Goal: Task Accomplishment & Management: Complete application form

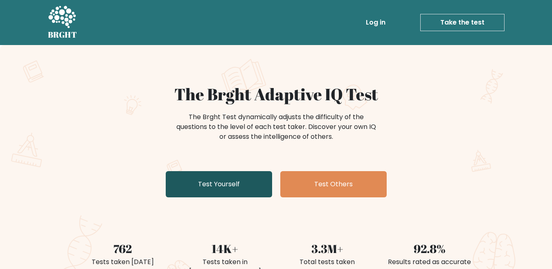
click at [233, 179] on link "Test Yourself" at bounding box center [219, 184] width 106 height 26
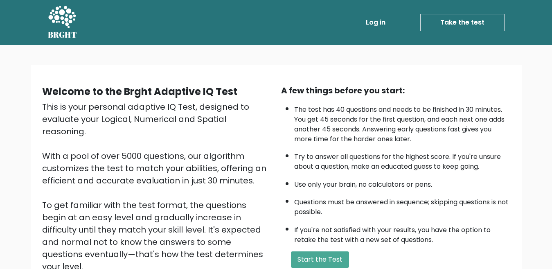
scroll to position [106, 0]
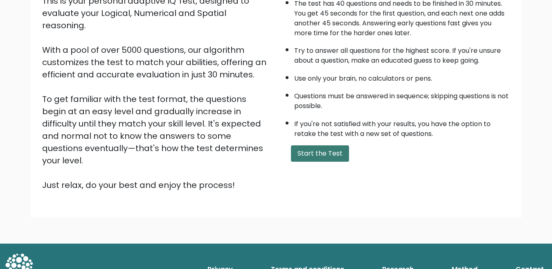
click at [309, 151] on button "Start the Test" at bounding box center [320, 153] width 58 height 16
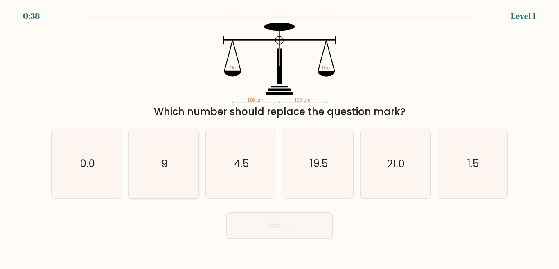
click at [171, 168] on icon "9" at bounding box center [163, 163] width 68 height 68
click at [280, 137] on input "b. 9" at bounding box center [280, 136] width 0 height 2
radio input "true"
click at [268, 222] on button "Next" at bounding box center [279, 225] width 106 height 26
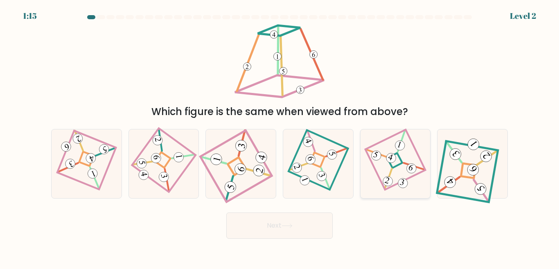
click at [401, 176] on icon at bounding box center [395, 163] width 47 height 55
click at [280, 137] on input "e." at bounding box center [280, 136] width 0 height 2
radio input "true"
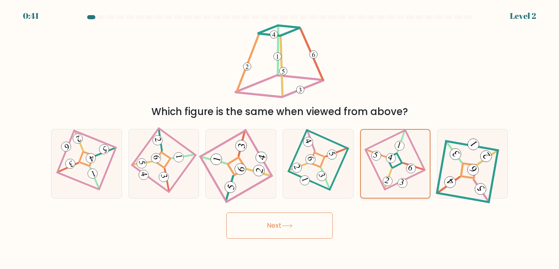
click at [406, 177] on icon at bounding box center [395, 164] width 46 height 54
click at [280, 137] on input "e." at bounding box center [280, 136] width 0 height 2
click at [299, 228] on button "Next" at bounding box center [279, 225] width 106 height 26
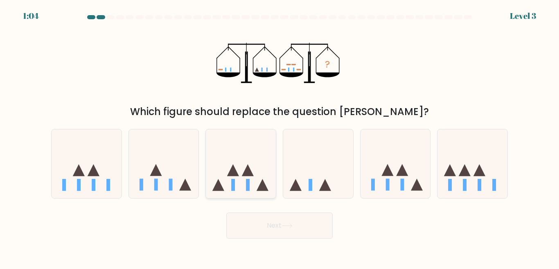
click at [246, 187] on rect at bounding box center [248, 185] width 4 height 12
click at [280, 137] on input "c." at bounding box center [280, 136] width 0 height 2
radio input "true"
click at [298, 232] on button "Next" at bounding box center [279, 225] width 106 height 26
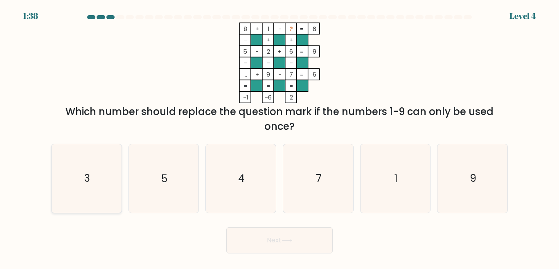
click at [108, 169] on icon "3" at bounding box center [86, 178] width 68 height 68
click at [280, 137] on input "a. 3" at bounding box center [280, 136] width 0 height 2
radio input "true"
click at [282, 235] on button "Next" at bounding box center [279, 240] width 106 height 26
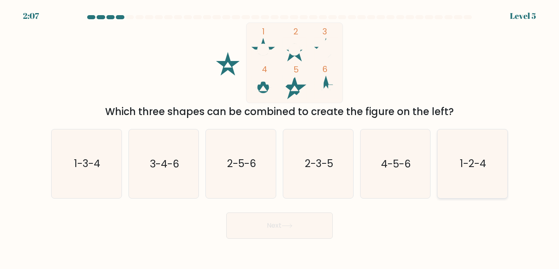
click at [476, 177] on icon "1-2-4" at bounding box center [472, 163] width 68 height 68
click at [280, 137] on input "f. 1-2-4" at bounding box center [280, 136] width 0 height 2
radio input "true"
click at [267, 224] on button "Next" at bounding box center [279, 225] width 106 height 26
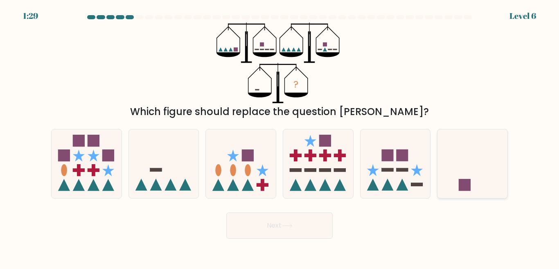
click at [471, 161] on icon at bounding box center [473, 164] width 70 height 58
click at [280, 137] on input "f." at bounding box center [280, 136] width 0 height 2
radio input "true"
click at [302, 221] on button "Next" at bounding box center [279, 225] width 106 height 26
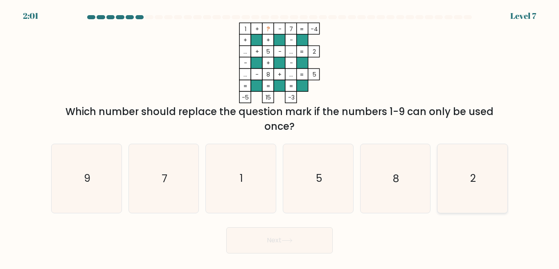
click at [446, 178] on icon "2" at bounding box center [472, 178] width 68 height 68
click at [280, 137] on input "f. 2" at bounding box center [280, 136] width 0 height 2
radio input "true"
click at [262, 242] on button "Next" at bounding box center [279, 240] width 106 height 26
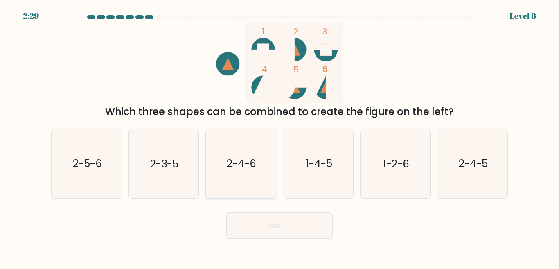
click at [271, 162] on icon "2-4-6" at bounding box center [241, 163] width 68 height 68
click at [280, 137] on input "c. 2-4-6" at bounding box center [280, 136] width 0 height 2
radio input "true"
click at [275, 219] on button "Next" at bounding box center [279, 225] width 106 height 26
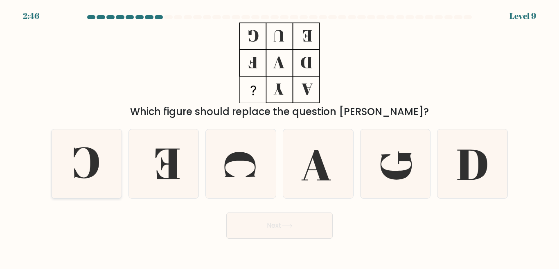
click at [76, 170] on icon at bounding box center [86, 163] width 68 height 68
click at [280, 137] on input "a." at bounding box center [280, 136] width 0 height 2
radio input "true"
click at [278, 226] on button "Next" at bounding box center [279, 225] width 106 height 26
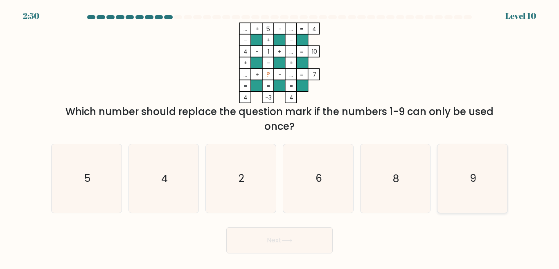
click at [464, 179] on icon "9" at bounding box center [472, 178] width 68 height 68
click at [280, 137] on input "f. 9" at bounding box center [280, 136] width 0 height 2
radio input "true"
click at [288, 239] on icon at bounding box center [287, 240] width 11 height 5
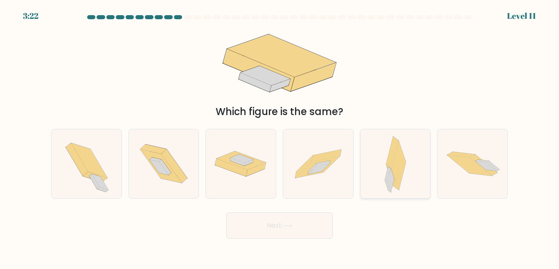
click at [382, 182] on div at bounding box center [395, 163] width 71 height 69
click at [280, 137] on input "e." at bounding box center [280, 136] width 0 height 2
radio input "true"
click at [305, 226] on button "Next" at bounding box center [279, 225] width 106 height 26
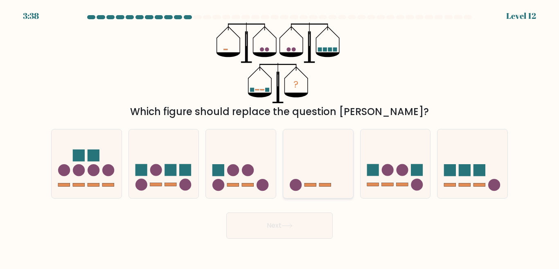
click at [326, 187] on icon at bounding box center [318, 164] width 70 height 58
click at [280, 137] on input "d." at bounding box center [280, 136] width 0 height 2
radio input "true"
click at [275, 232] on button "Next" at bounding box center [279, 225] width 106 height 26
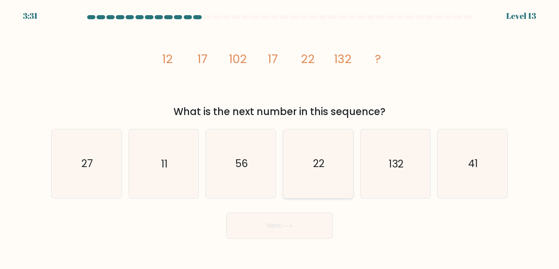
click at [316, 174] on icon "22" at bounding box center [318, 163] width 68 height 68
click at [280, 137] on input "d. 22" at bounding box center [280, 136] width 0 height 2
radio input "true"
click at [287, 232] on button "Next" at bounding box center [279, 225] width 106 height 26
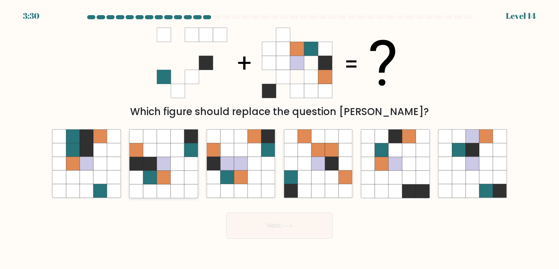
click at [165, 178] on icon at bounding box center [164, 178] width 14 height 14
click at [280, 137] on input "b." at bounding box center [280, 136] width 0 height 2
radio input "true"
click at [258, 227] on button "Next" at bounding box center [279, 225] width 106 height 26
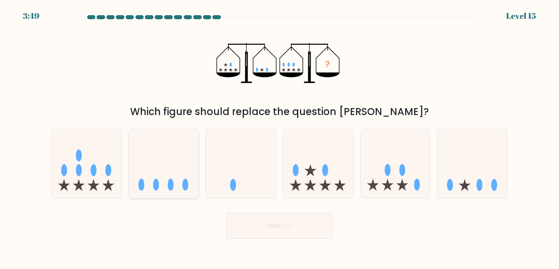
click at [169, 162] on icon at bounding box center [164, 164] width 70 height 58
click at [280, 137] on input "b." at bounding box center [280, 136] width 0 height 2
radio input "true"
click at [279, 228] on button "Next" at bounding box center [279, 225] width 106 height 26
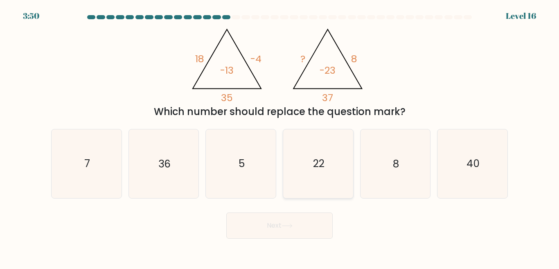
click at [304, 156] on icon "22" at bounding box center [318, 163] width 68 height 68
click at [280, 137] on input "d. 22" at bounding box center [280, 136] width 0 height 2
radio input "true"
click at [262, 232] on button "Next" at bounding box center [279, 225] width 106 height 26
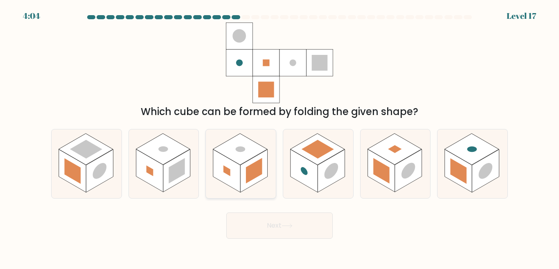
click at [232, 173] on rect at bounding box center [226, 170] width 27 height 43
click at [280, 137] on input "c." at bounding box center [280, 136] width 0 height 2
radio input "true"
click at [268, 233] on button "Next" at bounding box center [279, 225] width 106 height 26
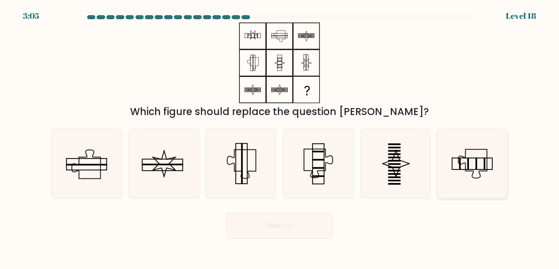
click at [466, 165] on icon at bounding box center [472, 163] width 29 height 29
click at [280, 137] on input "f." at bounding box center [280, 136] width 0 height 2
radio input "true"
click at [264, 225] on button "Next" at bounding box center [279, 225] width 106 height 26
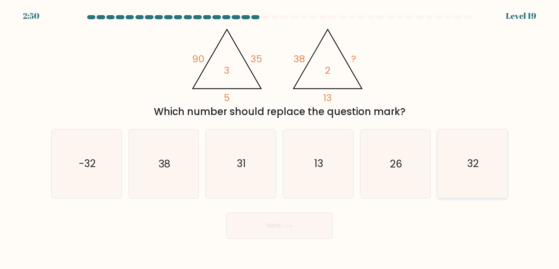
click at [459, 144] on icon "32" at bounding box center [472, 163] width 68 height 68
click at [280, 137] on input "f. 32" at bounding box center [280, 136] width 0 height 2
radio input "true"
click at [271, 224] on button "Next" at bounding box center [279, 225] width 106 height 26
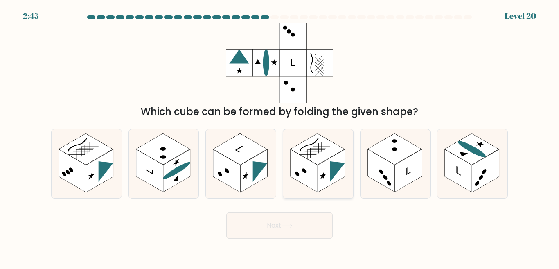
click at [317, 169] on rect at bounding box center [304, 170] width 27 height 43
click at [280, 137] on input "d." at bounding box center [280, 136] width 0 height 2
radio input "true"
click at [284, 227] on icon at bounding box center [287, 225] width 11 height 5
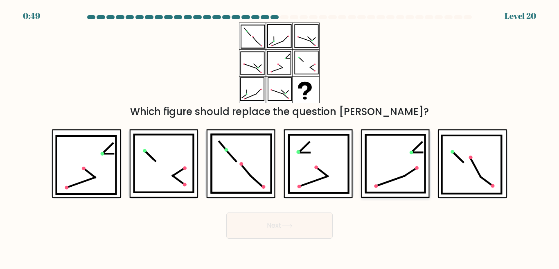
click at [392, 162] on icon at bounding box center [394, 164] width 59 height 58
click at [280, 137] on input "e." at bounding box center [280, 136] width 0 height 2
radio input "true"
click at [281, 228] on button "Next" at bounding box center [279, 225] width 106 height 26
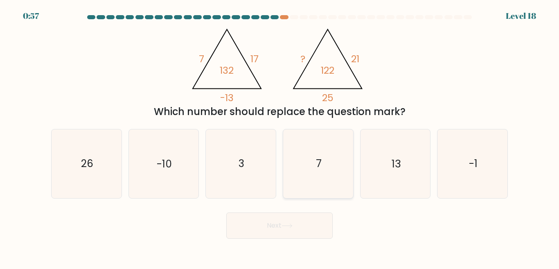
click at [348, 166] on icon "7" at bounding box center [318, 163] width 68 height 68
click at [280, 137] on input "d. 7" at bounding box center [280, 136] width 0 height 2
radio input "true"
click at [292, 235] on button "Next" at bounding box center [279, 225] width 106 height 26
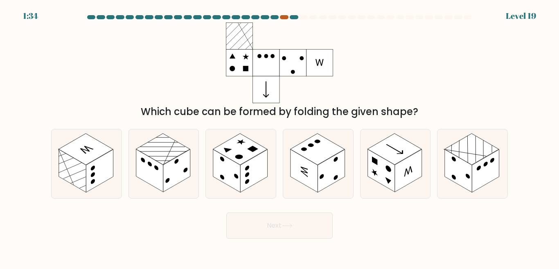
click at [286, 19] on div at bounding box center [284, 17] width 8 height 4
click at [456, 164] on rect at bounding box center [458, 170] width 27 height 43
click at [280, 137] on input "f." at bounding box center [280, 136] width 0 height 2
radio input "true"
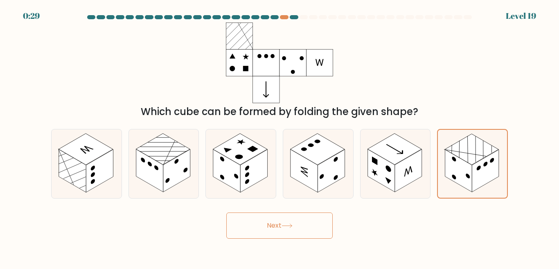
click at [276, 225] on button "Next" at bounding box center [279, 225] width 106 height 26
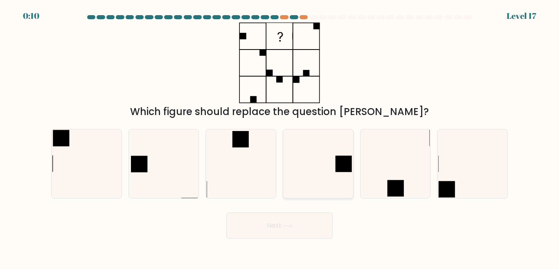
click at [335, 179] on icon at bounding box center [318, 163] width 68 height 68
click at [280, 137] on input "d." at bounding box center [280, 136] width 0 height 2
radio input "true"
click at [266, 233] on button "Next" at bounding box center [279, 225] width 106 height 26
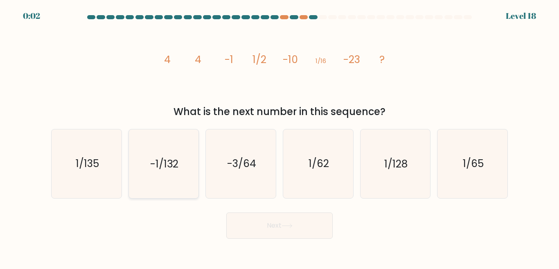
click at [158, 175] on icon "-1/132" at bounding box center [163, 163] width 68 height 68
click at [280, 137] on input "b. -1/132" at bounding box center [280, 136] width 0 height 2
radio input "true"
click at [274, 227] on button "Next" at bounding box center [279, 225] width 106 height 26
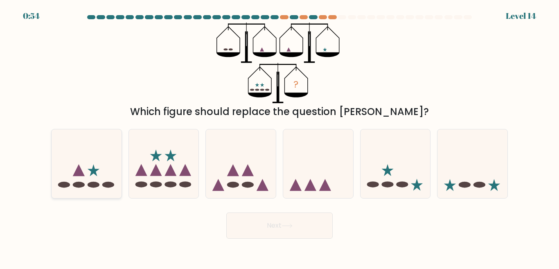
click at [92, 192] on icon at bounding box center [87, 164] width 70 height 58
click at [280, 137] on input "a." at bounding box center [280, 136] width 0 height 2
radio input "true"
click at [284, 230] on button "Next" at bounding box center [279, 225] width 106 height 26
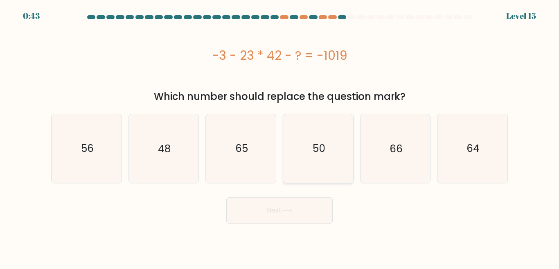
click at [341, 160] on icon "50" at bounding box center [318, 148] width 68 height 68
click at [280, 137] on input "d. 50" at bounding box center [280, 136] width 0 height 2
radio input "true"
click at [300, 213] on button "Next" at bounding box center [279, 210] width 106 height 26
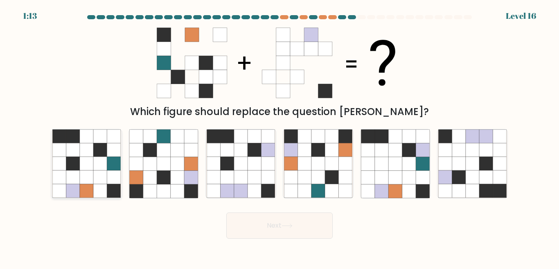
click at [82, 165] on icon at bounding box center [87, 164] width 14 height 14
click at [280, 137] on input "a." at bounding box center [280, 136] width 0 height 2
radio input "true"
click at [399, 171] on icon at bounding box center [395, 178] width 14 height 14
click at [280, 137] on input "e." at bounding box center [280, 136] width 0 height 2
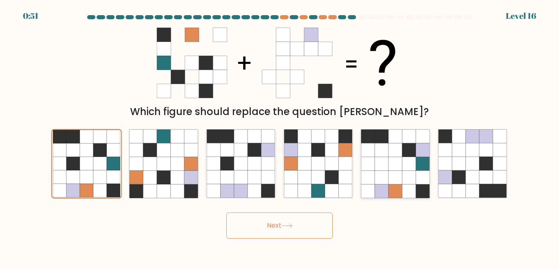
radio input "true"
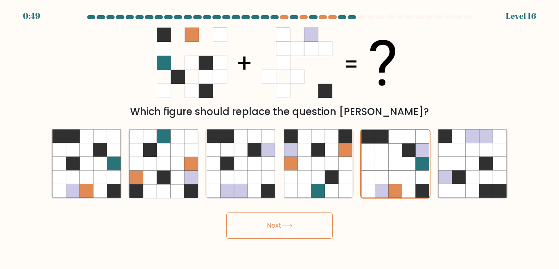
click at [284, 228] on button "Next" at bounding box center [279, 225] width 106 height 26
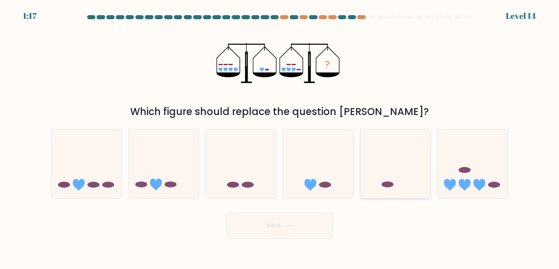
click at [406, 173] on icon at bounding box center [396, 164] width 70 height 58
click at [280, 137] on input "e." at bounding box center [280, 136] width 0 height 2
radio input "true"
click at [274, 223] on button "Next" at bounding box center [279, 225] width 106 height 26
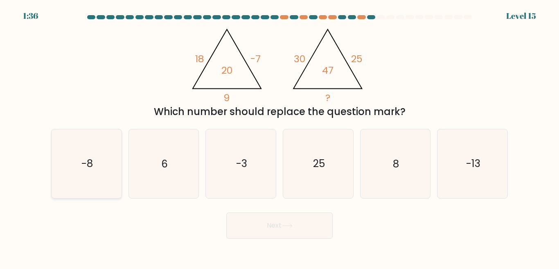
click at [95, 163] on icon "-8" at bounding box center [86, 163] width 68 height 68
click at [280, 137] on input "a. -8" at bounding box center [280, 136] width 0 height 2
radio input "true"
click at [280, 227] on button "Next" at bounding box center [279, 225] width 106 height 26
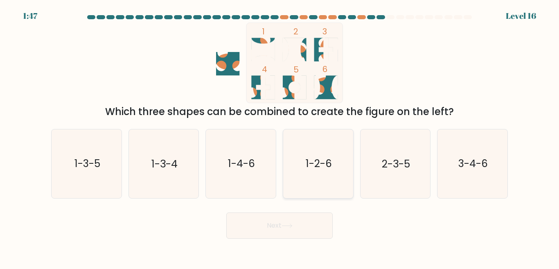
click at [313, 162] on text "1-2-6" at bounding box center [319, 163] width 26 height 14
click at [280, 137] on input "d. 1-2-6" at bounding box center [280, 136] width 0 height 2
radio input "true"
click at [283, 226] on button "Next" at bounding box center [279, 225] width 106 height 26
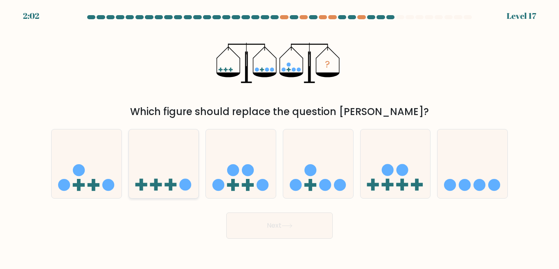
click at [151, 190] on icon at bounding box center [164, 164] width 70 height 58
click at [280, 137] on input "b." at bounding box center [280, 136] width 0 height 2
radio input "true"
click at [285, 232] on button "Next" at bounding box center [279, 225] width 106 height 26
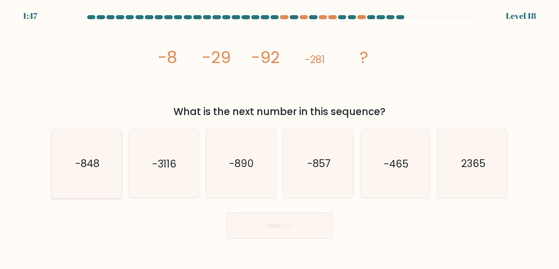
click at [73, 164] on icon "-848" at bounding box center [86, 163] width 68 height 68
click at [280, 137] on input "a. -848" at bounding box center [280, 136] width 0 height 2
radio input "true"
click at [299, 228] on button "Next" at bounding box center [279, 225] width 106 height 26
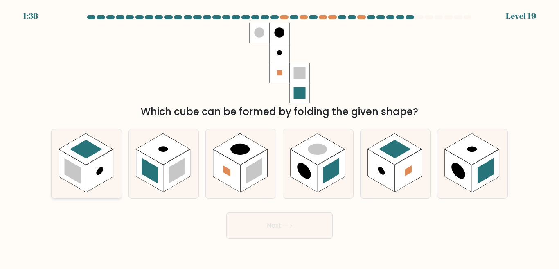
click at [101, 175] on rect at bounding box center [99, 170] width 27 height 43
click at [280, 137] on input "a." at bounding box center [280, 136] width 0 height 2
radio input "true"
click at [153, 166] on rect at bounding box center [150, 170] width 16 height 25
click at [280, 137] on input "b." at bounding box center [280, 136] width 0 height 2
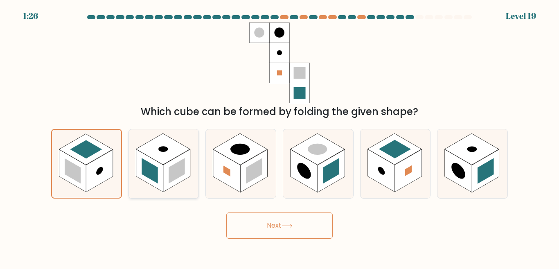
radio input "true"
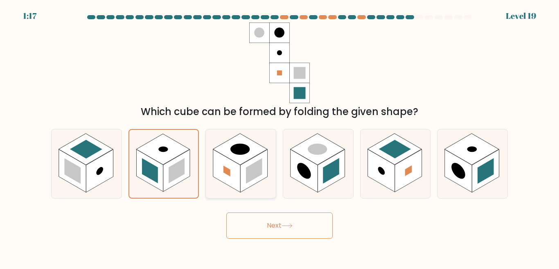
click at [243, 162] on rect at bounding box center [240, 148] width 54 height 31
click at [280, 137] on input "c." at bounding box center [280, 136] width 0 height 2
radio input "true"
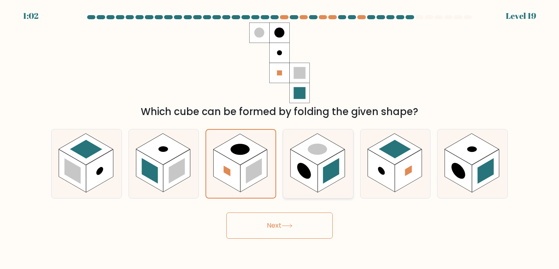
click at [318, 180] on rect at bounding box center [304, 170] width 27 height 43
click at [280, 137] on input "d." at bounding box center [280, 136] width 0 height 2
radio input "true"
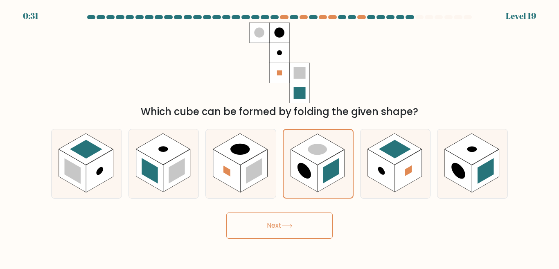
click at [292, 224] on icon at bounding box center [287, 225] width 11 height 5
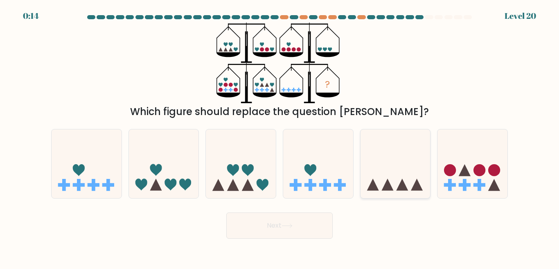
click at [392, 188] on icon at bounding box center [387, 185] width 12 height 12
click at [280, 137] on input "e." at bounding box center [280, 136] width 0 height 2
radio input "true"
click at [285, 223] on icon at bounding box center [287, 225] width 11 height 5
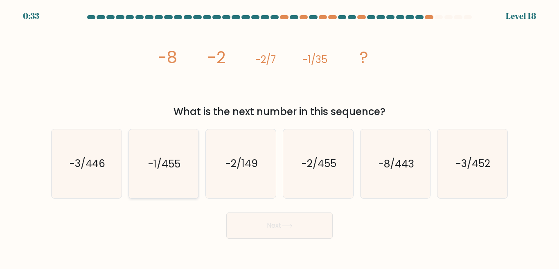
click at [178, 151] on icon "-1/455" at bounding box center [163, 163] width 68 height 68
click at [280, 137] on input "b. -1/455" at bounding box center [280, 136] width 0 height 2
radio input "true"
click at [273, 238] on button "Next" at bounding box center [279, 225] width 106 height 26
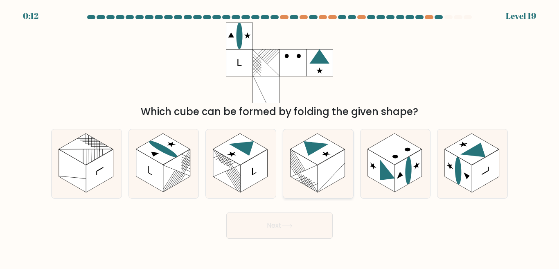
click at [316, 176] on rect at bounding box center [304, 170] width 27 height 43
click at [280, 137] on input "d." at bounding box center [280, 136] width 0 height 2
radio input "true"
click at [305, 222] on button "Next" at bounding box center [279, 225] width 106 height 26
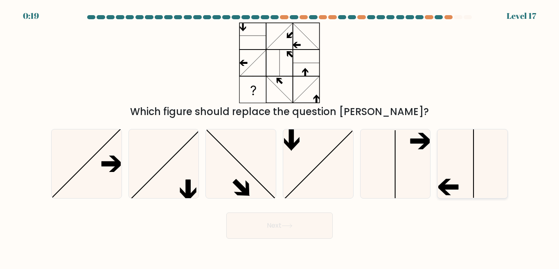
click at [454, 173] on icon at bounding box center [472, 163] width 68 height 68
click at [280, 137] on input "f." at bounding box center [280, 136] width 0 height 2
radio input "true"
click at [269, 224] on button "Next" at bounding box center [279, 225] width 106 height 26
click at [290, 225] on icon at bounding box center [287, 225] width 11 height 5
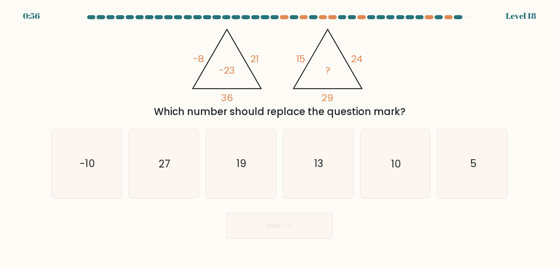
click at [503, 167] on icon "5" at bounding box center [472, 163] width 68 height 68
click at [280, 137] on input "f. 5" at bounding box center [280, 136] width 0 height 2
radio input "true"
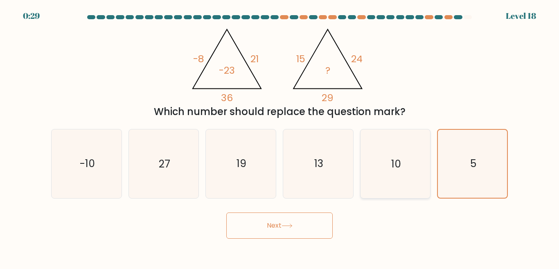
click at [377, 159] on icon "10" at bounding box center [395, 163] width 68 height 68
click at [280, 137] on input "e. 10" at bounding box center [280, 136] width 0 height 2
radio input "true"
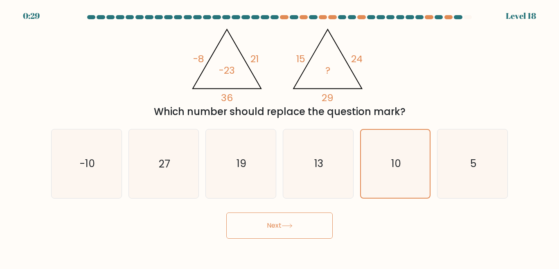
click at [308, 223] on button "Next" at bounding box center [279, 225] width 106 height 26
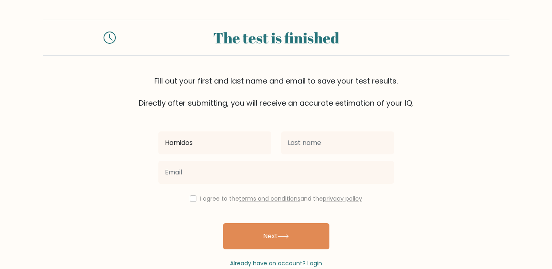
type input "Hamidos"
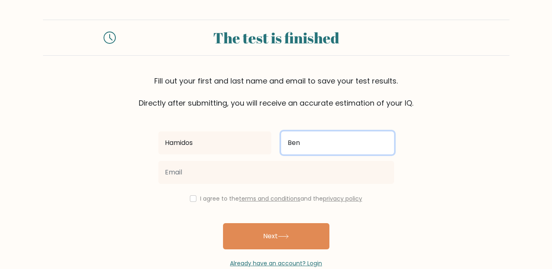
type input "Ben"
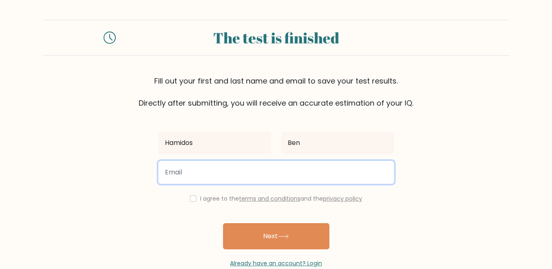
drag, startPoint x: 0, startPoint y: 0, endPoint x: 259, endPoint y: 165, distance: 307.0
click at [259, 165] on input "email" at bounding box center [276, 172] width 236 height 23
type input "hamidosahby@gmail.com"
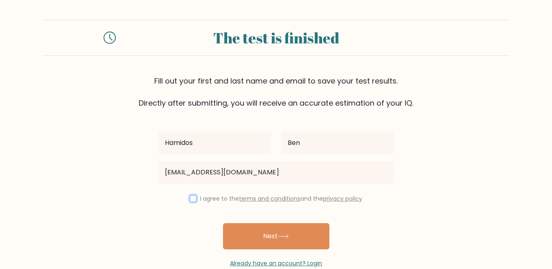
click at [190, 198] on input "checkbox" at bounding box center [193, 198] width 7 height 7
checkbox input "true"
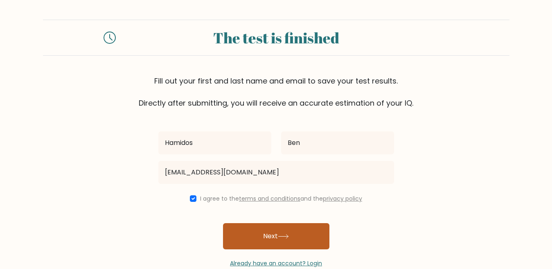
click at [276, 232] on button "Next" at bounding box center [276, 236] width 106 height 26
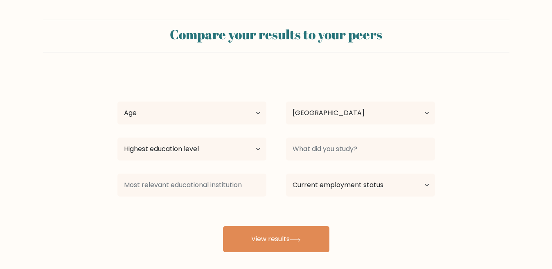
select select "TN"
click at [232, 120] on select "Age Under [DEMOGRAPHIC_DATA] [DEMOGRAPHIC_DATA] [DEMOGRAPHIC_DATA] [DEMOGRAPHIC…" at bounding box center [191, 112] width 149 height 23
select select "25_34"
click at [117, 101] on select "Age Under [DEMOGRAPHIC_DATA] [DEMOGRAPHIC_DATA] [DEMOGRAPHIC_DATA] [DEMOGRAPHIC…" at bounding box center [191, 112] width 149 height 23
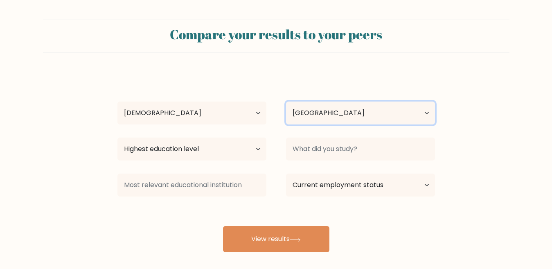
click at [310, 119] on select "Country [GEOGRAPHIC_DATA] [GEOGRAPHIC_DATA] [GEOGRAPHIC_DATA] [US_STATE] [GEOGR…" at bounding box center [360, 112] width 149 height 23
click at [0, 150] on form "Compare your results to your peers [PERSON_NAME] Age Under [DEMOGRAPHIC_DATA] […" at bounding box center [276, 136] width 552 height 232
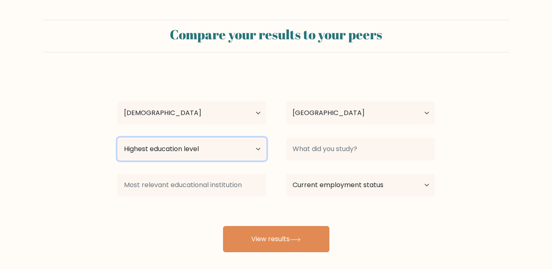
click at [183, 143] on select "Highest education level No schooling Primary Lower Secondary Upper Secondary Oc…" at bounding box center [191, 149] width 149 height 23
select select "doctoral_degree"
click at [117, 138] on select "Highest education level No schooling Primary Lower Secondary Upper Secondary Oc…" at bounding box center [191, 149] width 149 height 23
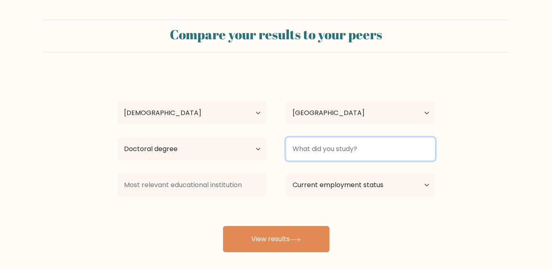
click at [335, 145] on input at bounding box center [360, 149] width 149 height 23
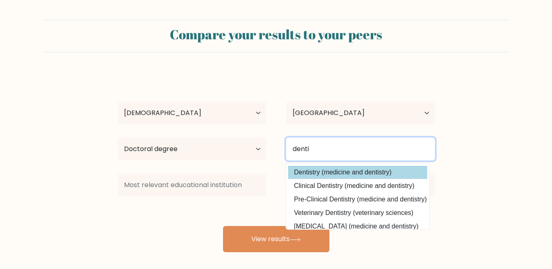
type input "denti"
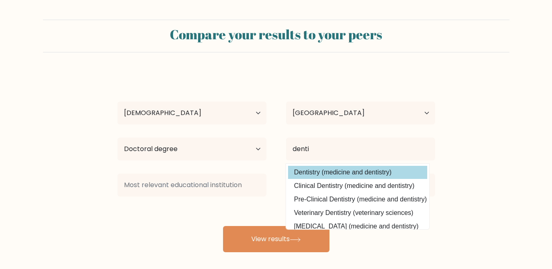
click at [343, 172] on div "Hamidos Ben Age Under 18 years old 18-24 years old 25-34 years old 35-44 years …" at bounding box center [276, 162] width 327 height 180
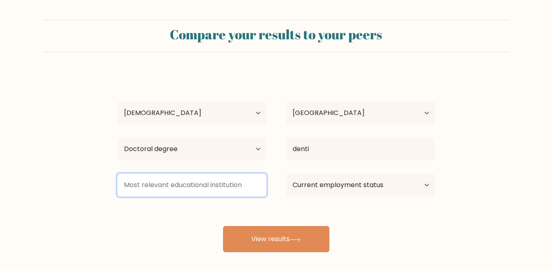
click at [225, 185] on input at bounding box center [191, 185] width 149 height 23
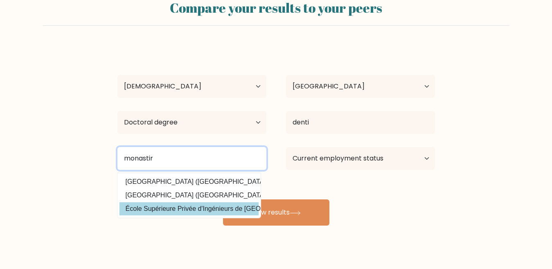
scroll to position [41, 0]
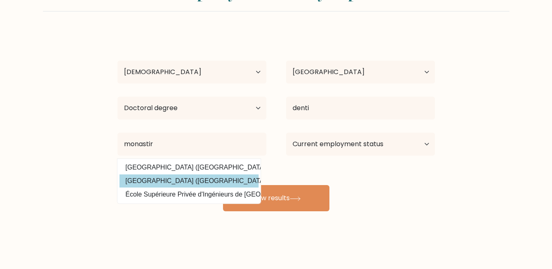
click at [199, 184] on option "Université de Monastir (Tunisia)" at bounding box center [189, 180] width 139 height 13
type input "Université de Monastir"
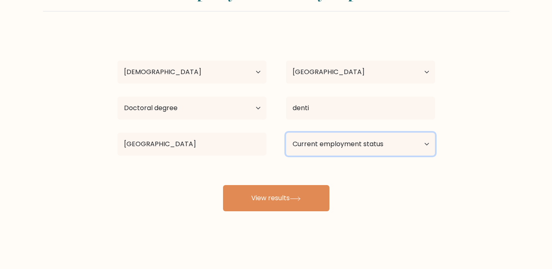
click at [327, 144] on select "Current employment status Employed Student Retired Other / prefer not to answer" at bounding box center [360, 144] width 149 height 23
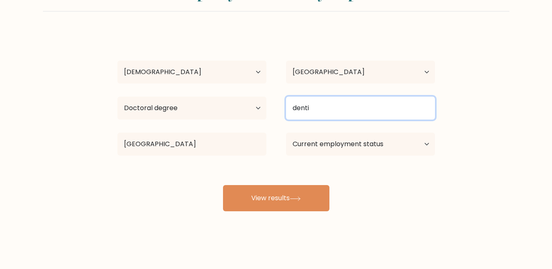
click at [327, 103] on input "denti" at bounding box center [360, 108] width 149 height 23
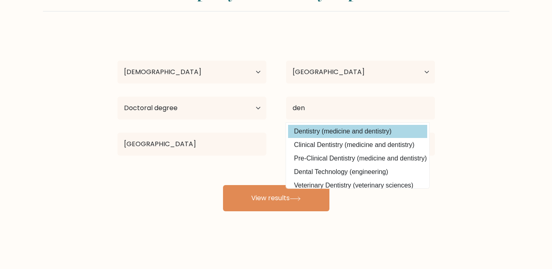
click at [334, 132] on div "Hamidos Ben Age Under 18 years old 18-24 years old 25-34 years old 35-44 years …" at bounding box center [276, 121] width 327 height 180
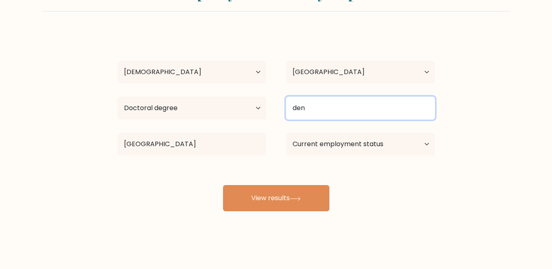
click at [325, 115] on input "den" at bounding box center [360, 108] width 149 height 23
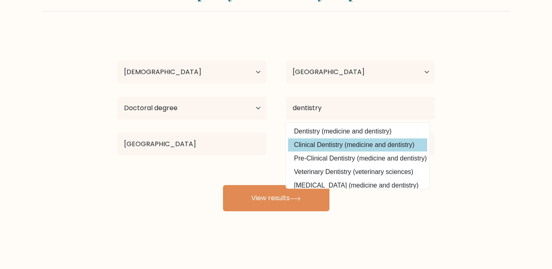
click at [341, 146] on div "Hamidos Ben Age Under 18 years old 18-24 years old 25-34 years old 35-44 years …" at bounding box center [276, 121] width 327 height 180
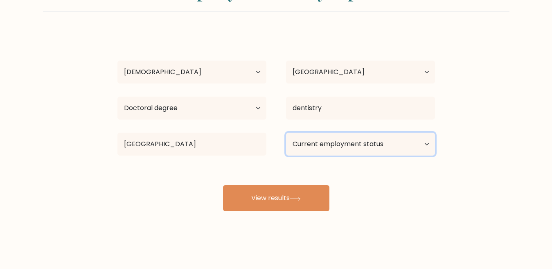
click at [344, 142] on select "Current employment status Employed Student Retired Other / prefer not to answer" at bounding box center [360, 144] width 149 height 23
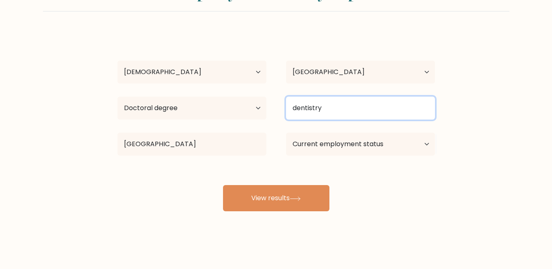
click at [333, 105] on input "dentistry" at bounding box center [360, 108] width 149 height 23
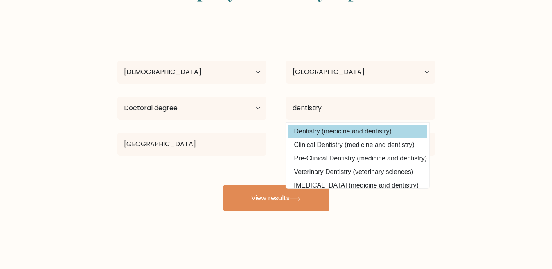
click at [341, 132] on option "Dentistry (medicine and dentistry)" at bounding box center [357, 131] width 139 height 13
type input "Dentistry"
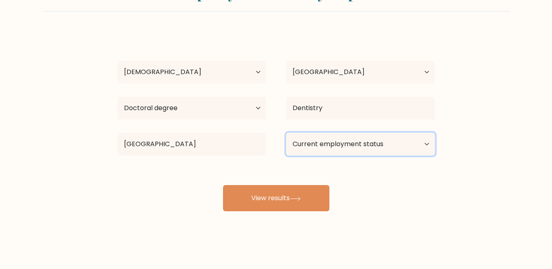
click at [342, 147] on select "Current employment status Employed Student Retired Other / prefer not to answer" at bounding box center [360, 144] width 149 height 23
click at [286, 133] on select "Current employment status Employed Student Retired Other / prefer not to answer" at bounding box center [360, 144] width 149 height 23
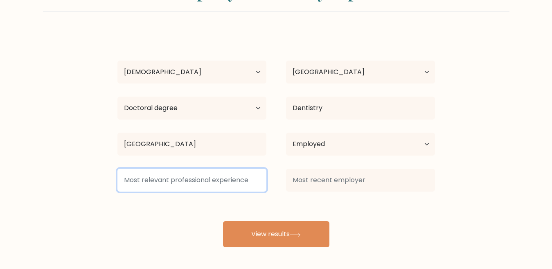
click at [183, 181] on input at bounding box center [191, 180] width 149 height 23
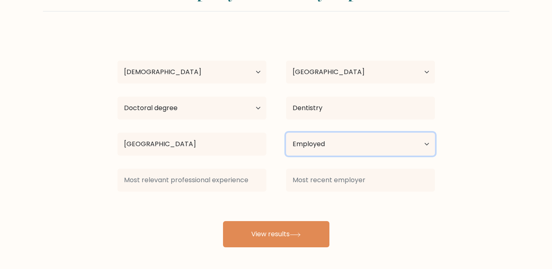
click at [329, 144] on select "Current employment status Employed Student Retired Other / prefer not to answer" at bounding box center [360, 144] width 149 height 23
click at [286, 133] on select "Current employment status Employed Student Retired Other / prefer not to answer" at bounding box center [360, 144] width 149 height 23
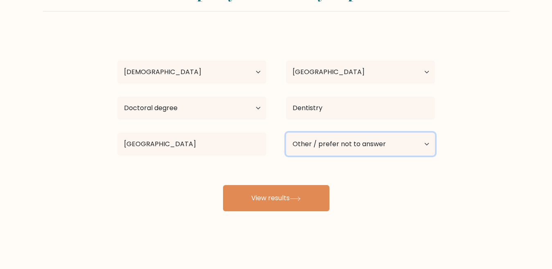
click at [306, 142] on select "Current employment status Employed Student Retired Other / prefer not to answer" at bounding box center [360, 144] width 149 height 23
select select "employed"
click at [286, 133] on select "Current employment status Employed Student Retired Other / prefer not to answer" at bounding box center [360, 144] width 149 height 23
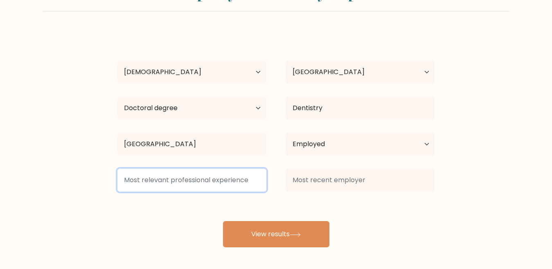
click at [195, 173] on input at bounding box center [191, 180] width 149 height 23
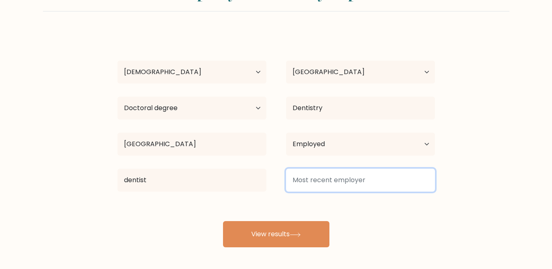
click at [376, 184] on input at bounding box center [360, 180] width 149 height 23
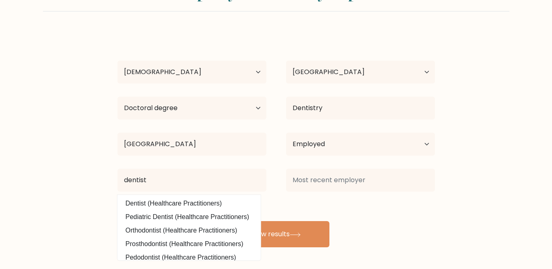
click at [185, 203] on option "Dentist (Healthcare Practitioners)" at bounding box center [189, 203] width 139 height 13
type input "Dentist"
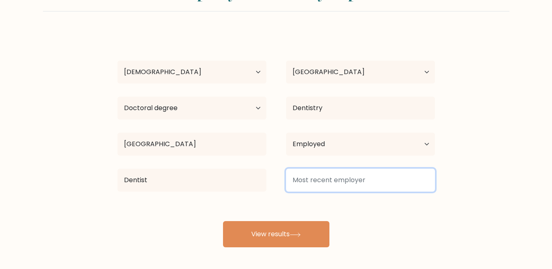
click at [325, 178] on input at bounding box center [360, 180] width 149 height 23
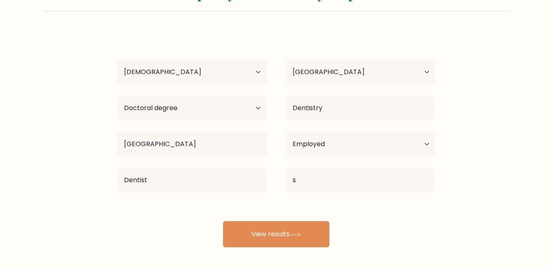
click at [436, 205] on div "Hamidos Ben Age Under 18 years old 18-24 years old 25-34 years old 35-44 years …" at bounding box center [276, 139] width 327 height 216
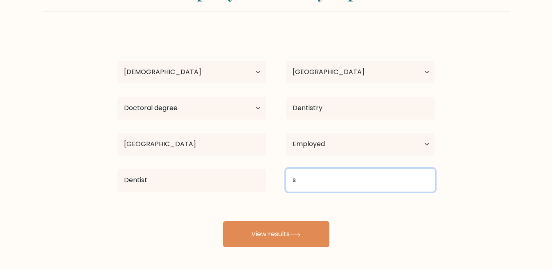
drag, startPoint x: 304, startPoint y: 183, endPoint x: 283, endPoint y: 184, distance: 21.7
click at [283, 184] on div "s" at bounding box center [360, 179] width 169 height 29
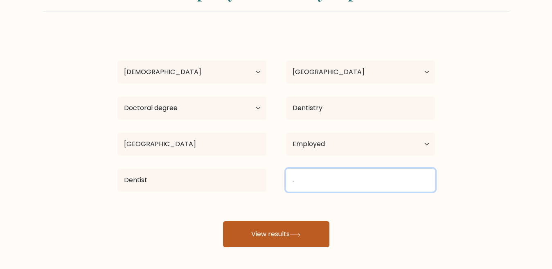
type input "."
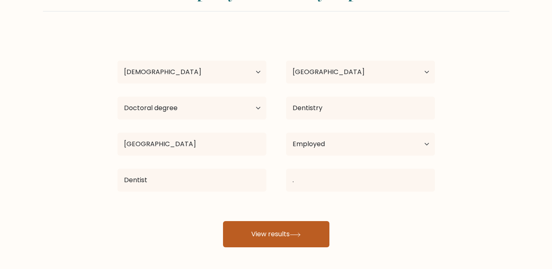
click at [259, 237] on button "View results" at bounding box center [276, 234] width 106 height 26
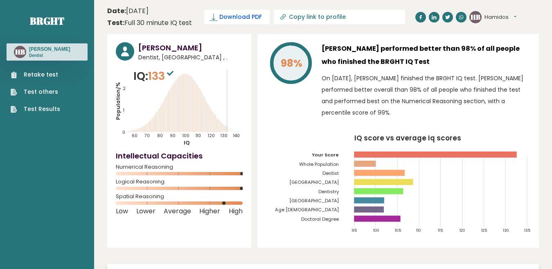
click at [246, 16] on span "Download PDF" at bounding box center [240, 17] width 43 height 9
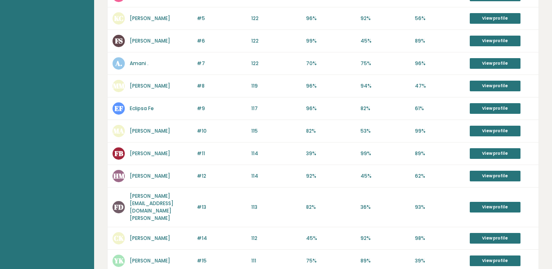
scroll to position [205, 0]
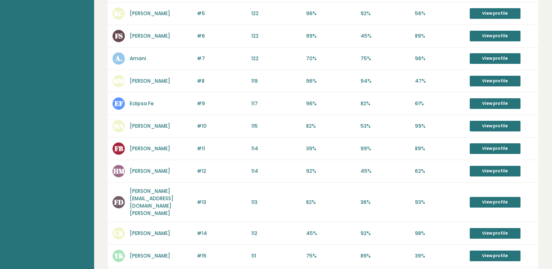
drag, startPoint x: 141, startPoint y: 189, endPoint x: 141, endPoint y: 198, distance: 9.0
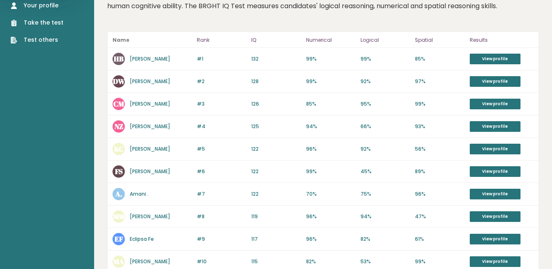
scroll to position [0, 0]
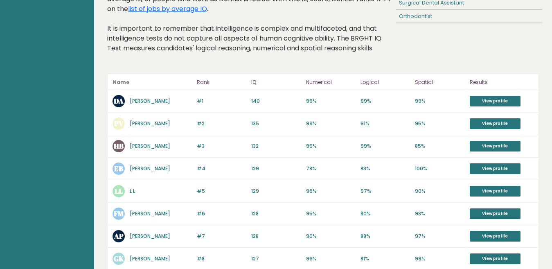
scroll to position [112, 0]
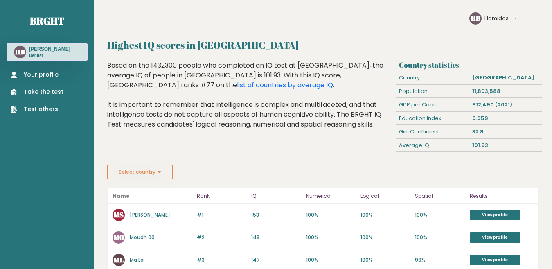
drag, startPoint x: 49, startPoint y: 48, endPoint x: 246, endPoint y: 99, distance: 203.9
click at [246, 99] on div "Based on the 1432300 people who completed an IQ test at [GEOGRAPHIC_DATA], the …" at bounding box center [250, 101] width 286 height 81
click at [142, 173] on button "Select country" at bounding box center [139, 172] width 65 height 15
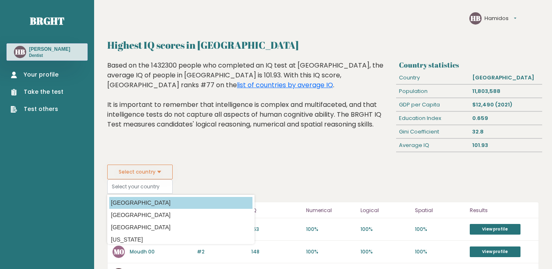
click at [134, 203] on option "[GEOGRAPHIC_DATA]" at bounding box center [180, 203] width 143 height 12
type input "[GEOGRAPHIC_DATA]"
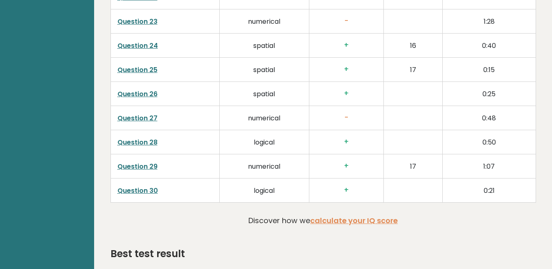
scroll to position [1795, 0]
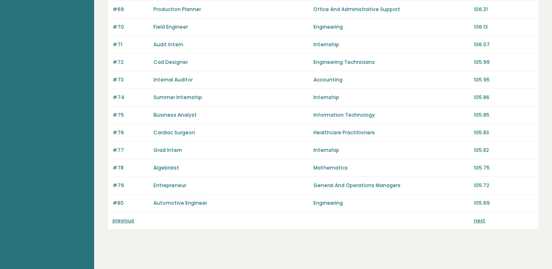
scroll to position [610, 0]
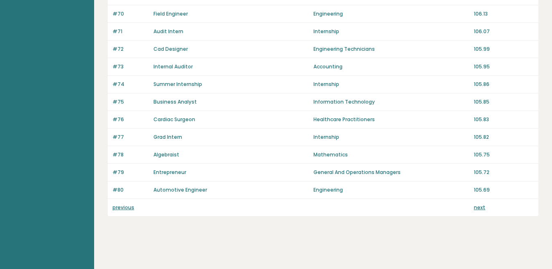
click at [120, 207] on link "previous" at bounding box center [124, 207] width 22 height 7
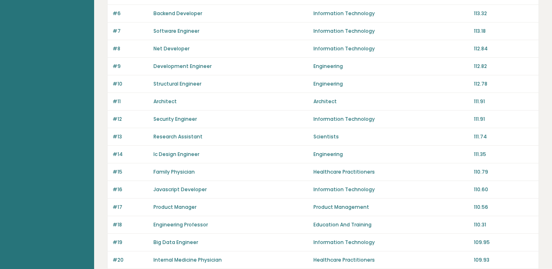
scroll to position [205, 0]
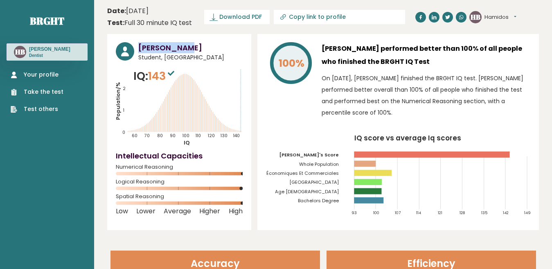
drag, startPoint x: 180, startPoint y: 46, endPoint x: 137, endPoint y: 47, distance: 43.4
click at [137, 47] on div "[PERSON_NAME] Student, [GEOGRAPHIC_DATA]" at bounding box center [179, 52] width 127 height 20
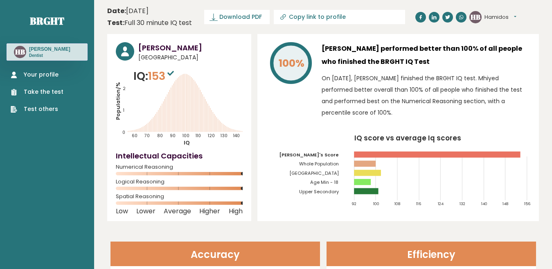
click at [176, 45] on h3 "[PERSON_NAME]" at bounding box center [190, 47] width 104 height 11
click at [358, 106] on p "On [DATE], [PERSON_NAME] finished the BRGHT IQ test. Mhiyed performed better ov…" at bounding box center [426, 95] width 209 height 46
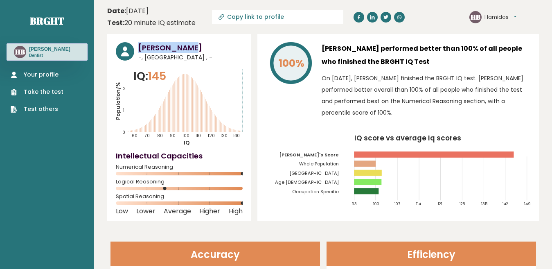
drag, startPoint x: 196, startPoint y: 47, endPoint x: 139, endPoint y: 48, distance: 56.9
click at [139, 48] on h3 "Samar Guesmi" at bounding box center [190, 47] width 104 height 11
click at [259, 102] on div "100% Samar Guesmi performed better than 100% of all people who finished the BRG…" at bounding box center [398, 127] width 282 height 187
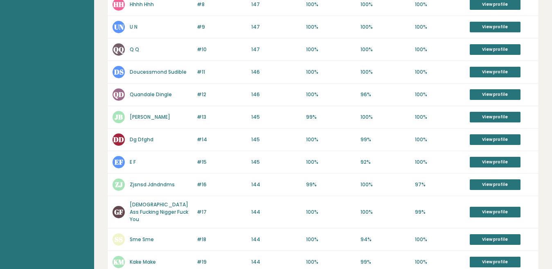
scroll to position [409, 0]
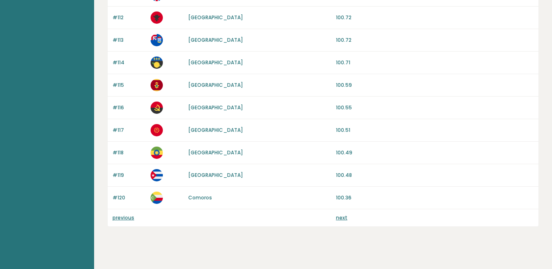
scroll to position [806, 0]
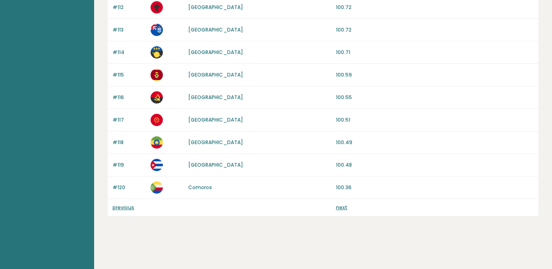
click at [121, 211] on div "previous next" at bounding box center [323, 207] width 431 height 17
click at [124, 207] on link "previous" at bounding box center [124, 207] width 22 height 7
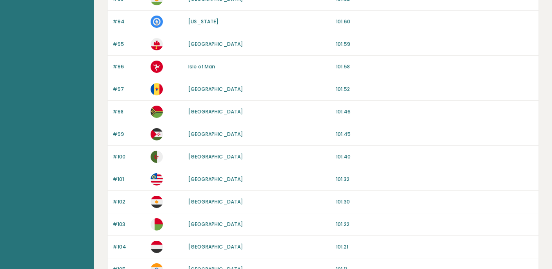
scroll to position [274, 0]
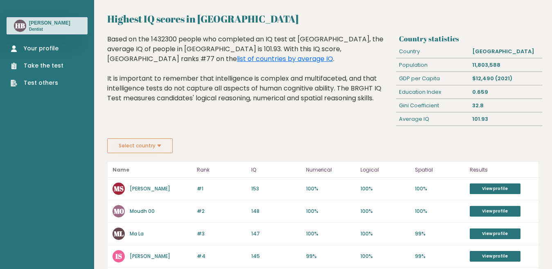
scroll to position [41, 0]
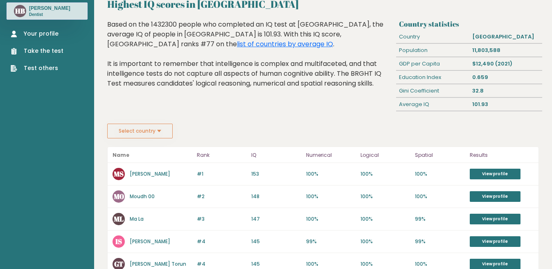
click at [149, 175] on link "Mhiyed Saidi" at bounding box center [150, 173] width 41 height 7
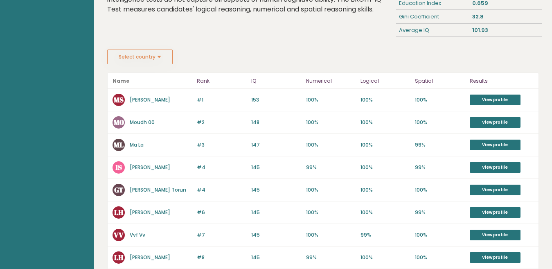
scroll to position [123, 0]
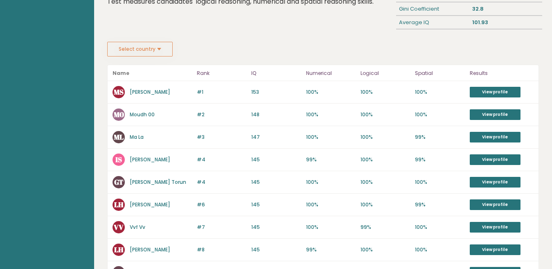
click at [155, 90] on link "[PERSON_NAME]" at bounding box center [150, 91] width 41 height 7
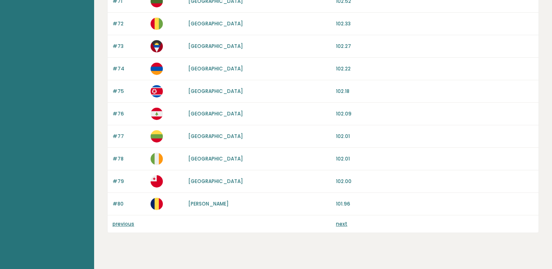
scroll to position [806, 0]
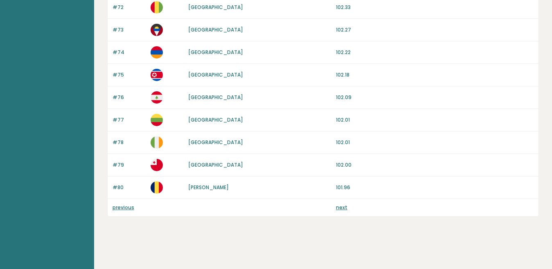
click at [123, 207] on link "previous" at bounding box center [124, 207] width 22 height 7
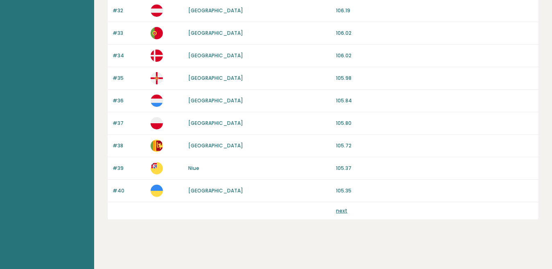
scroll to position [806, 0]
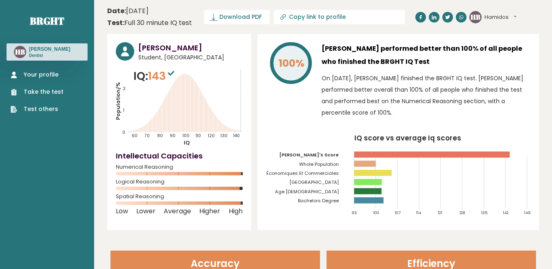
click at [284, 173] on tspan "École Supérieure Des Sciences Économiques Et Commerciales" at bounding box center [266, 173] width 144 height 7
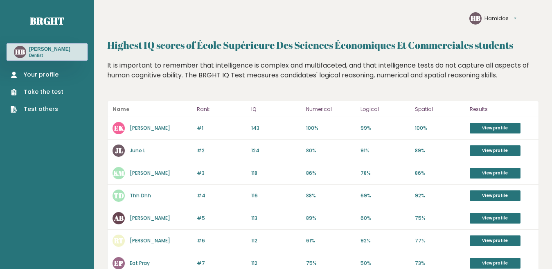
click at [138, 128] on link "[PERSON_NAME]" at bounding box center [150, 127] width 41 height 7
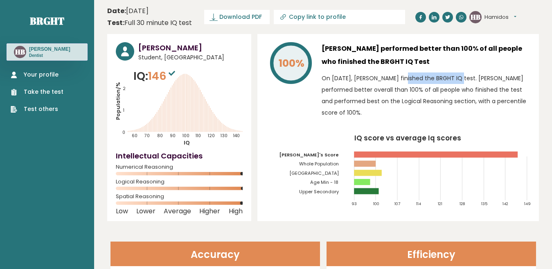
drag, startPoint x: 409, startPoint y: 80, endPoint x: 377, endPoint y: 80, distance: 32.3
click at [377, 80] on p "On [DATE], [PERSON_NAME] finished the BRGHT IQ test. [PERSON_NAME] performed be…" at bounding box center [426, 95] width 209 height 46
copy p "[PERSON_NAME]"
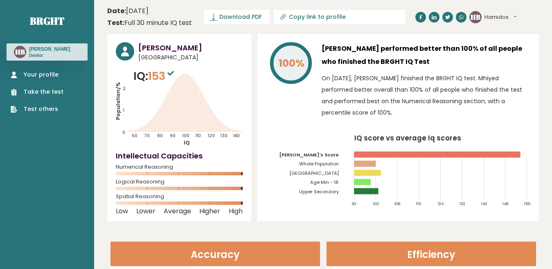
click at [253, 103] on div "[PERSON_NAME] [GEOGRAPHIC_DATA] IQ: 153 Population/% IQ 0 1 2 60 70 80 90 100 1…" at bounding box center [323, 127] width 432 height 187
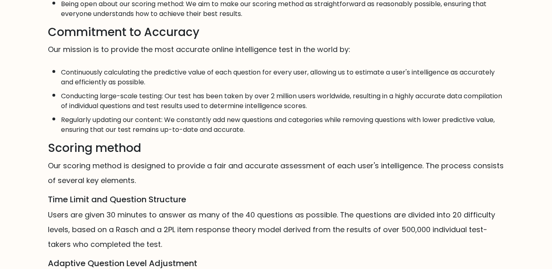
scroll to position [280, 0]
